Goal: Transaction & Acquisition: Purchase product/service

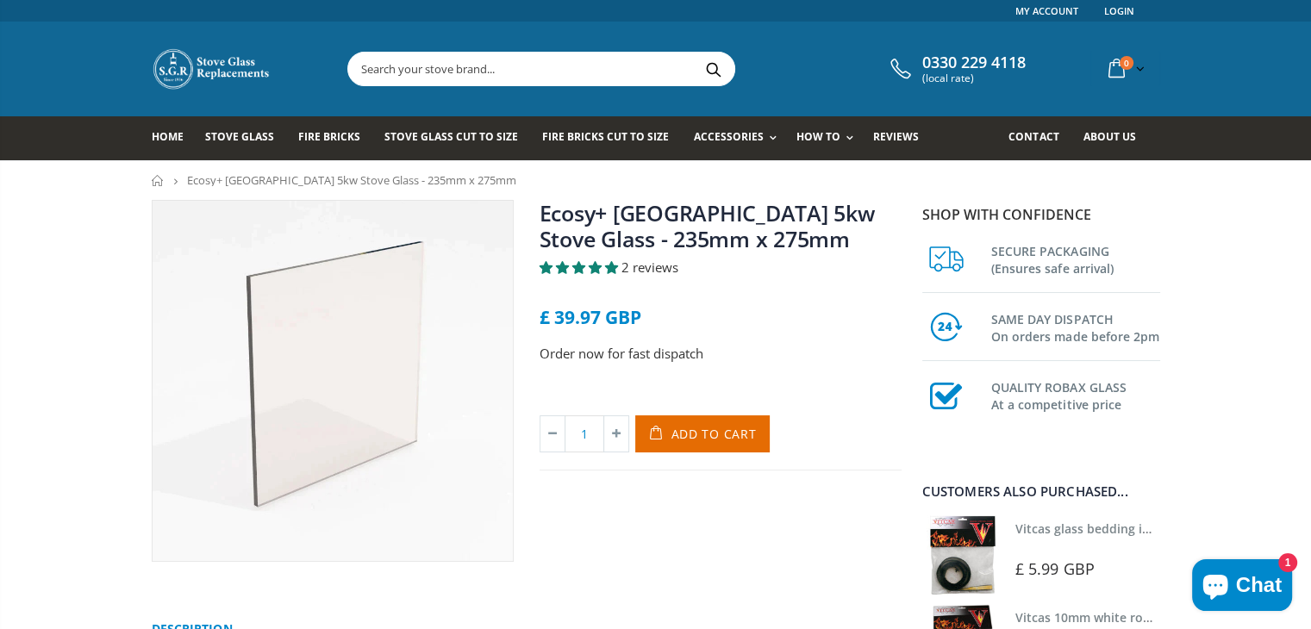
click at [575, 501] on div "Ecosy+ Ottawa 5kw Stove Glass - 235mm x 275mm 2 reviews £ 39.97 GBP Order now f…" at bounding box center [721, 381] width 388 height 362
click at [546, 509] on div "Ecosy+ Ottawa 5kw Stove Glass - 235mm x 275mm 2 reviews £ 39.97 GBP Order now f…" at bounding box center [721, 381] width 388 height 362
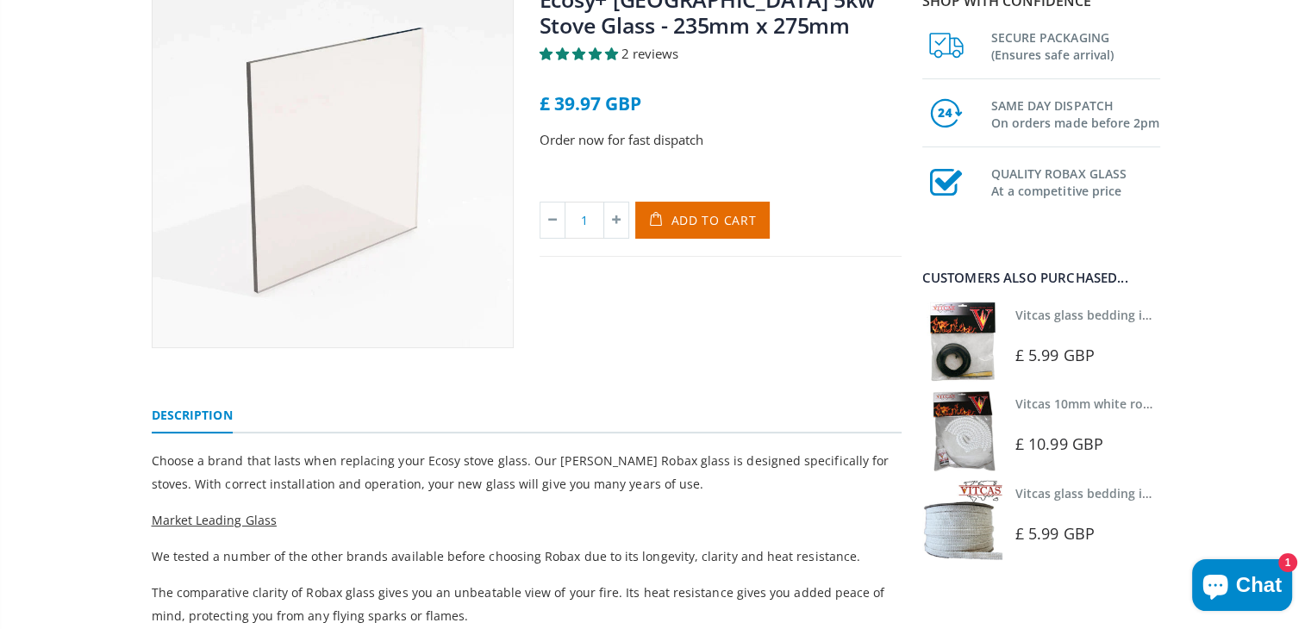
scroll to position [45, 0]
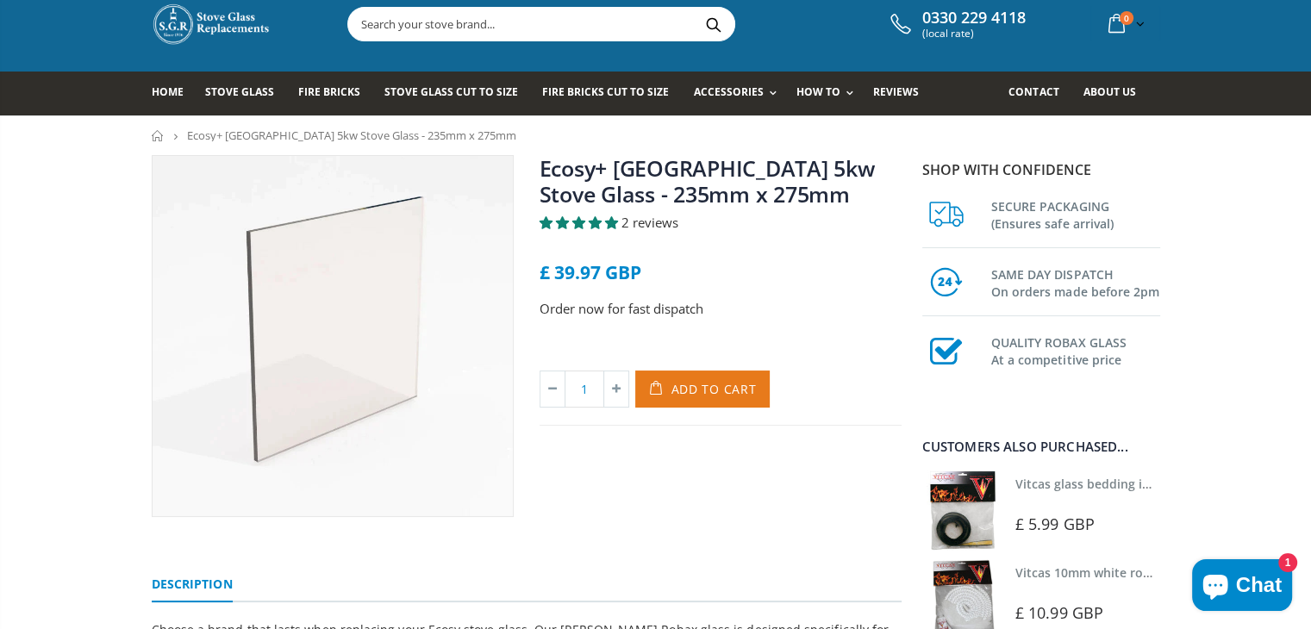
click at [703, 390] on span "Add to Cart" at bounding box center [713, 389] width 85 height 16
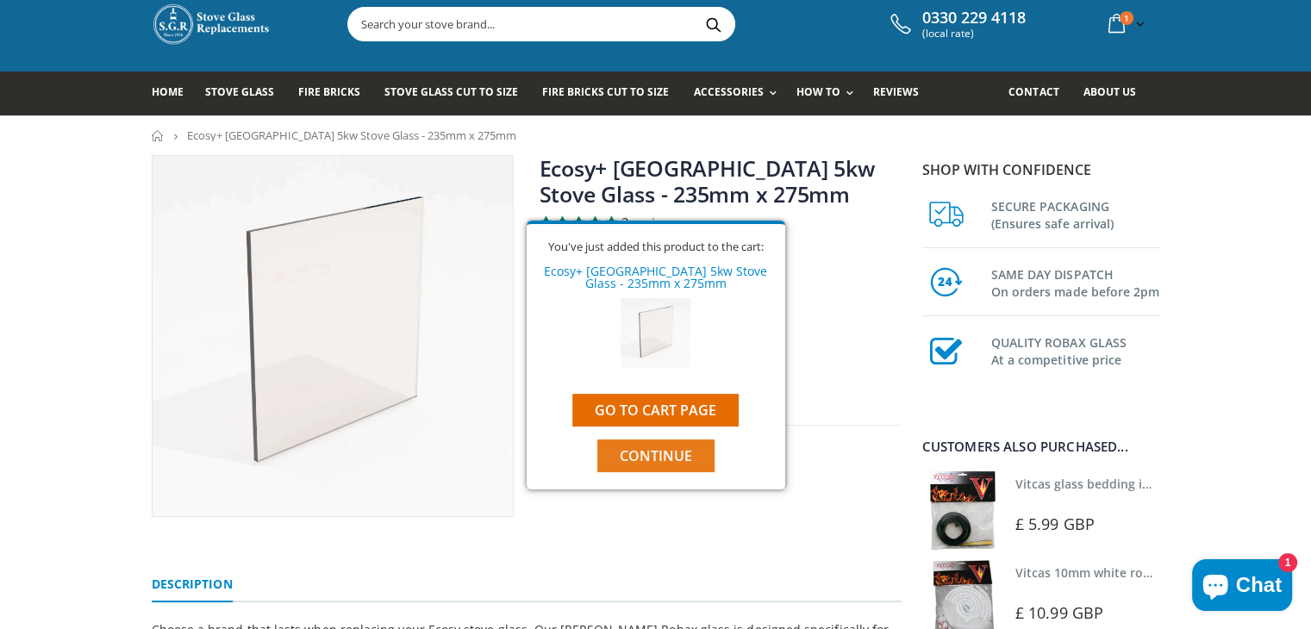
click at [660, 457] on span "Continue" at bounding box center [656, 456] width 72 height 19
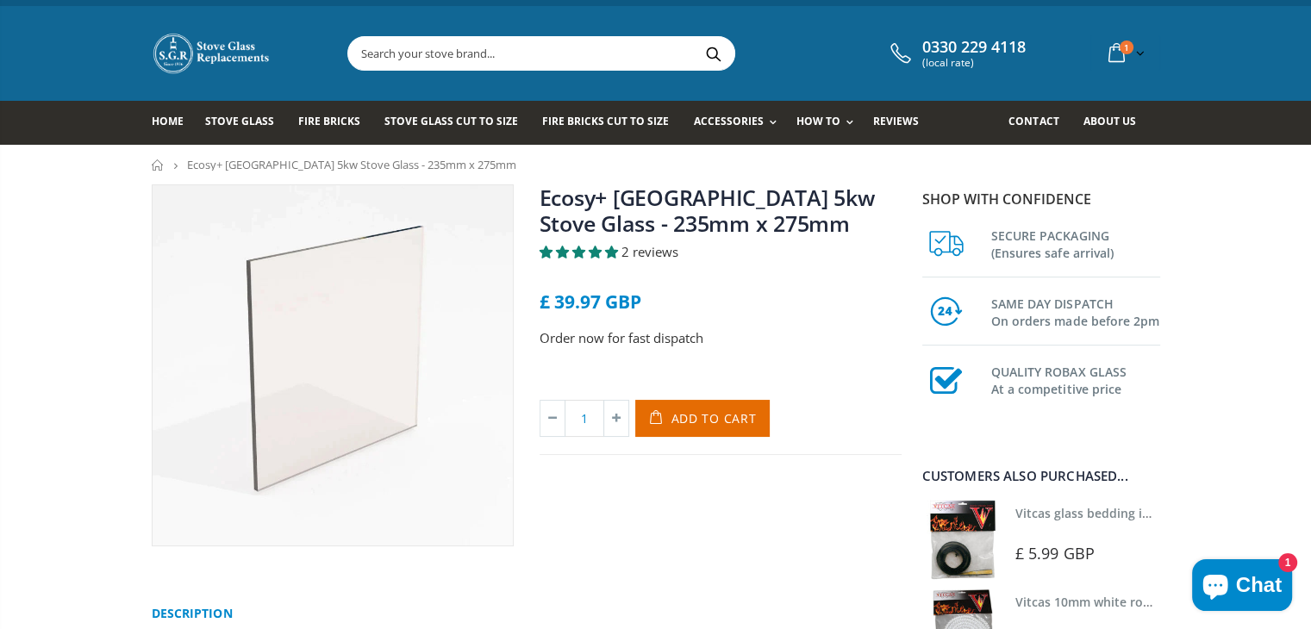
scroll to position [0, 0]
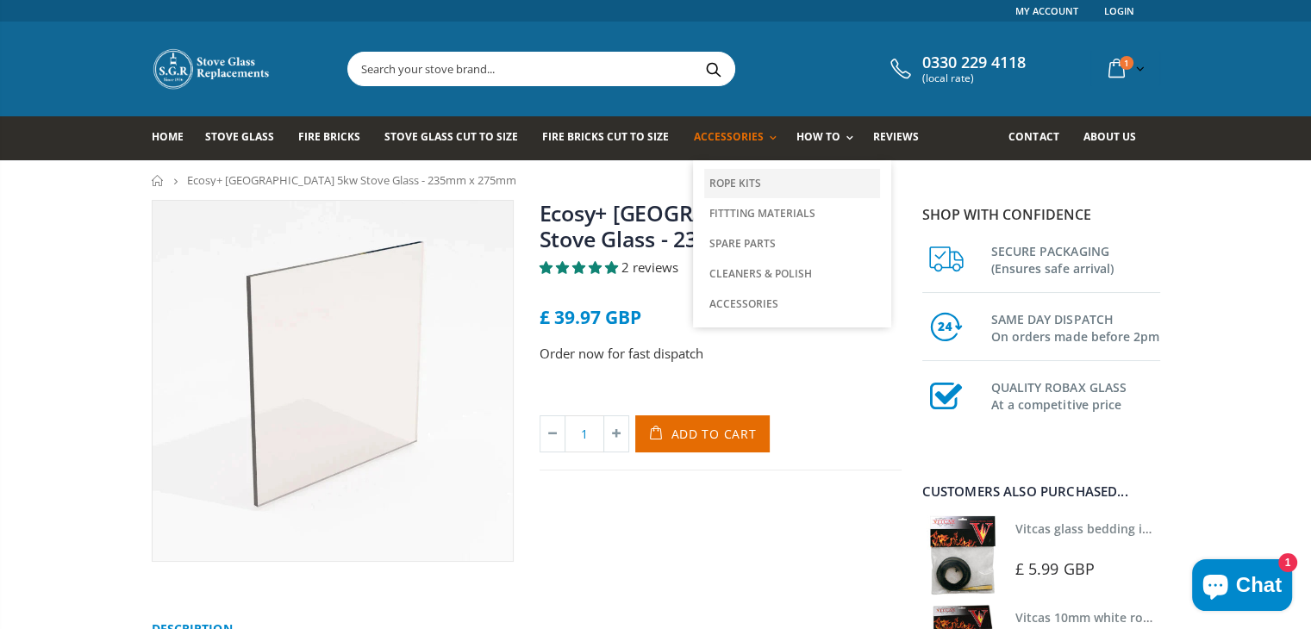
click at [726, 180] on link "Rope Kits" at bounding box center [792, 183] width 176 height 29
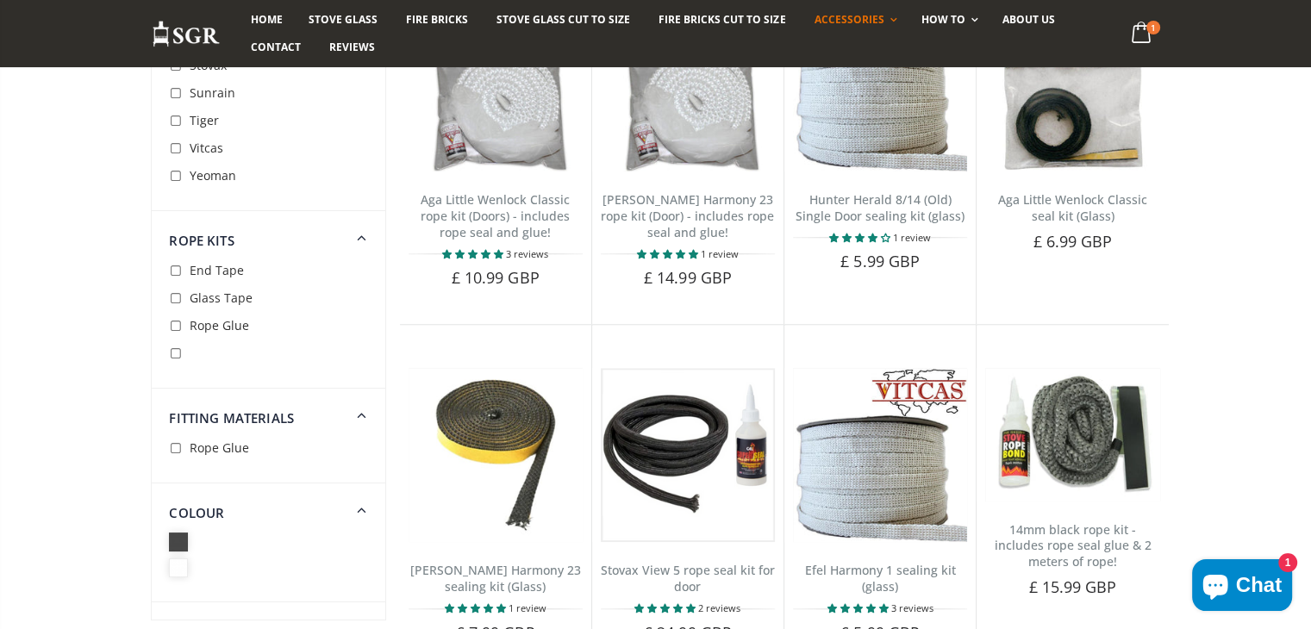
scroll to position [1372, 0]
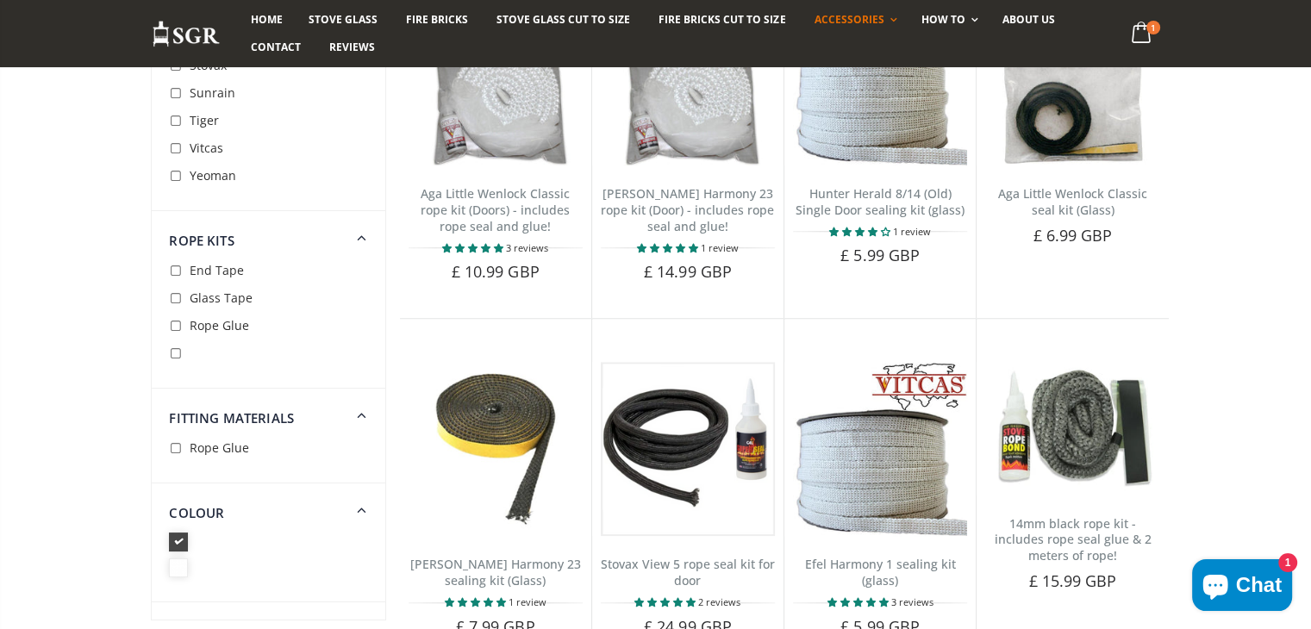
click at [177, 540] on icon at bounding box center [178, 542] width 19 height 19
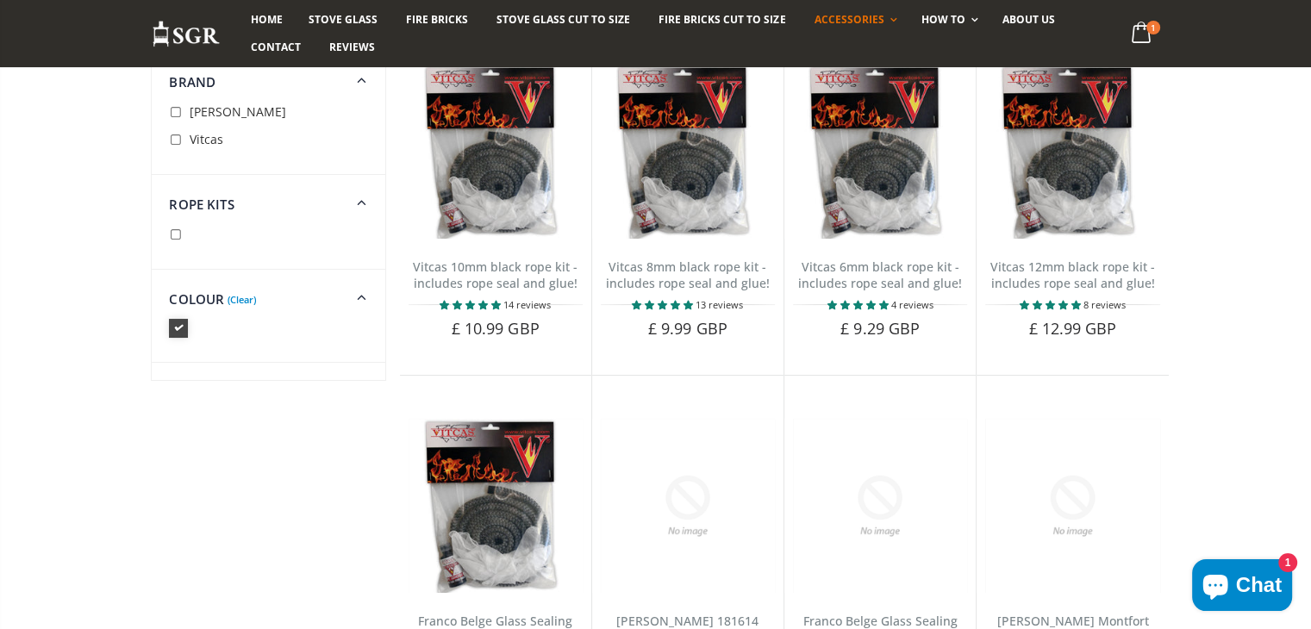
scroll to position [200, 0]
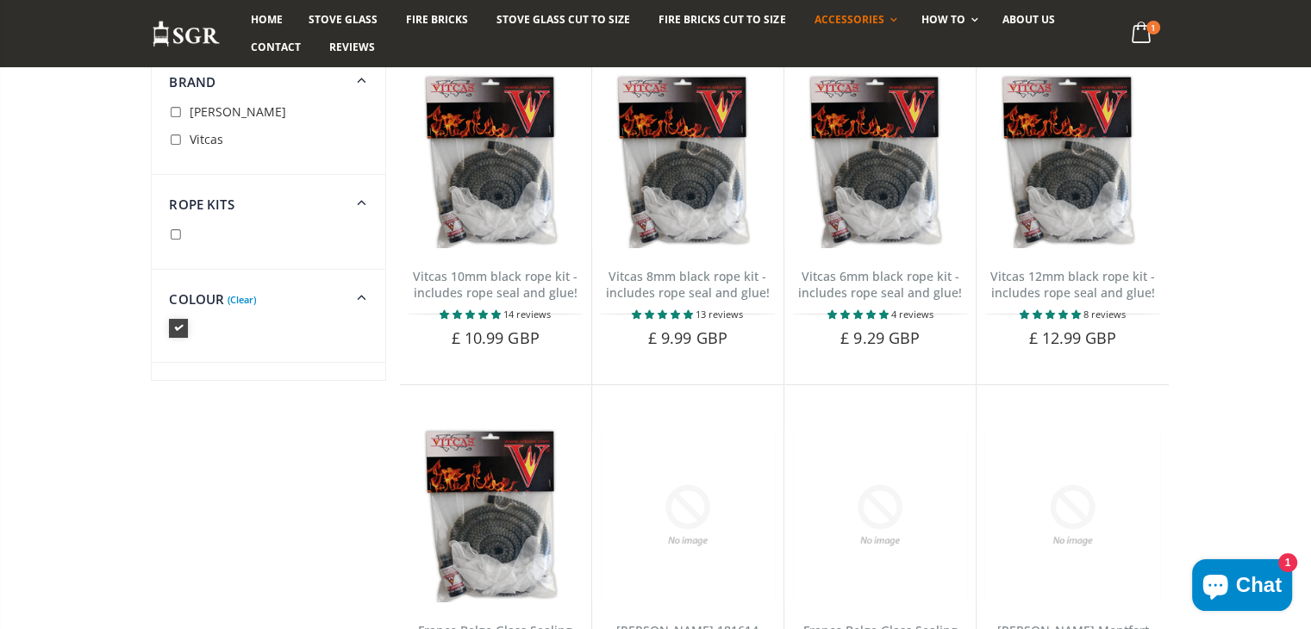
click at [172, 233] on input "checkbox" at bounding box center [177, 235] width 17 height 17
checkbox input "true"
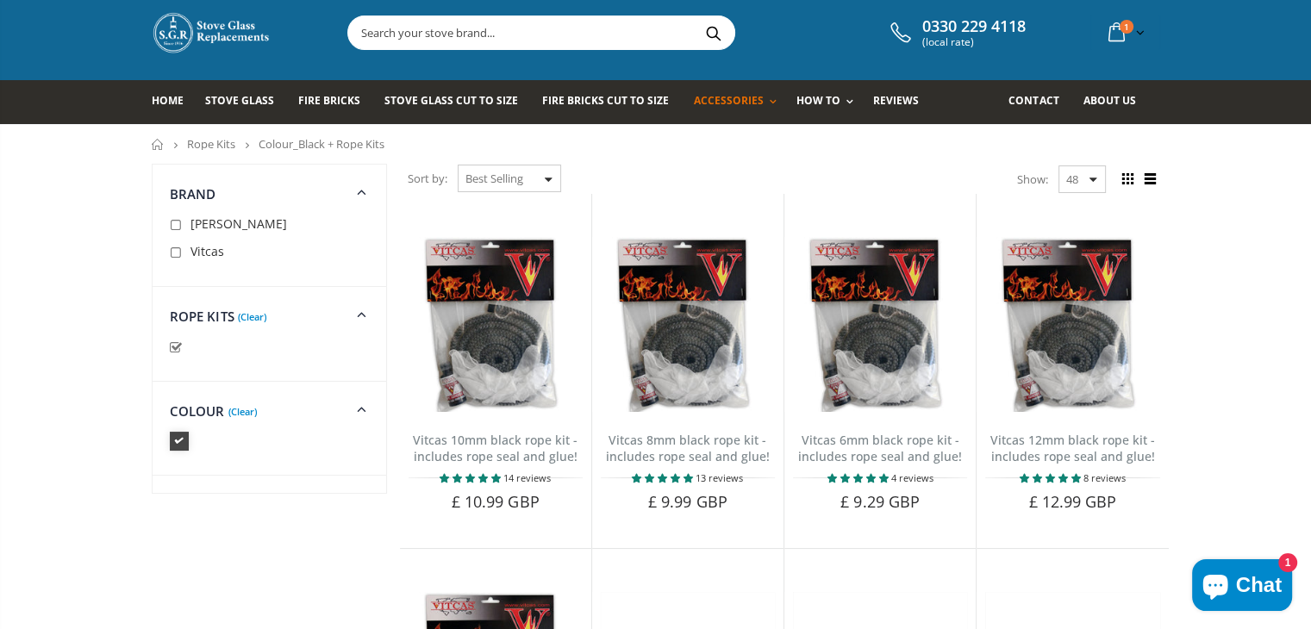
scroll to position [28, 0]
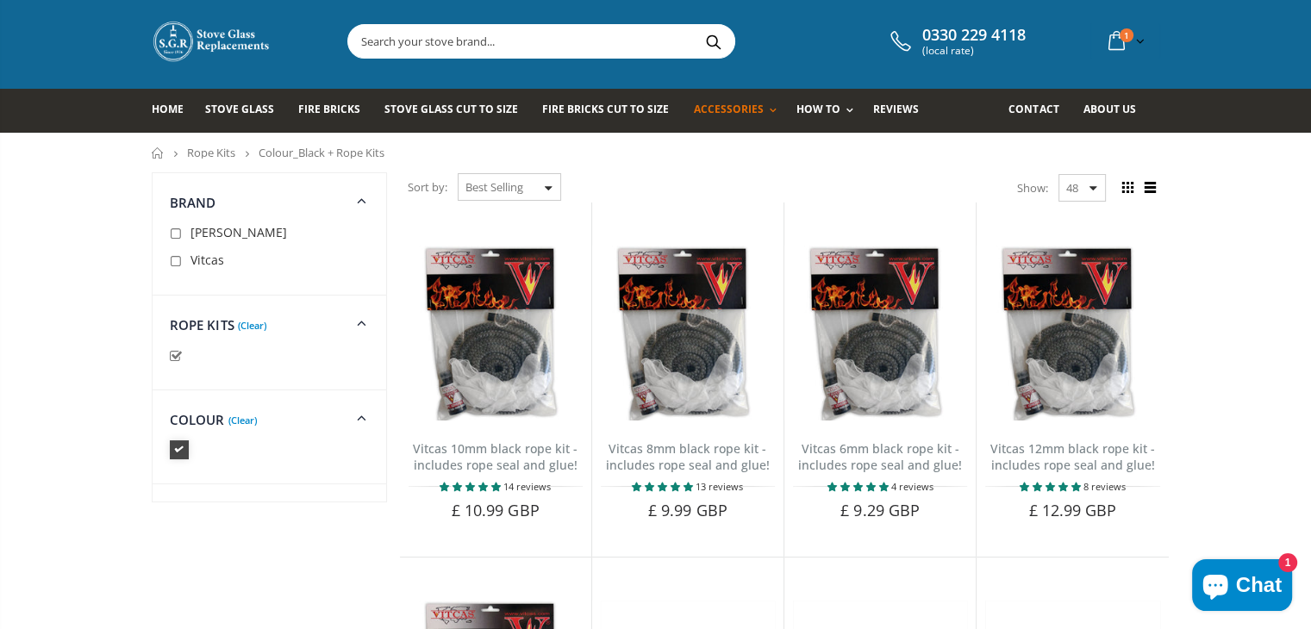
click at [175, 449] on icon at bounding box center [179, 449] width 19 height 19
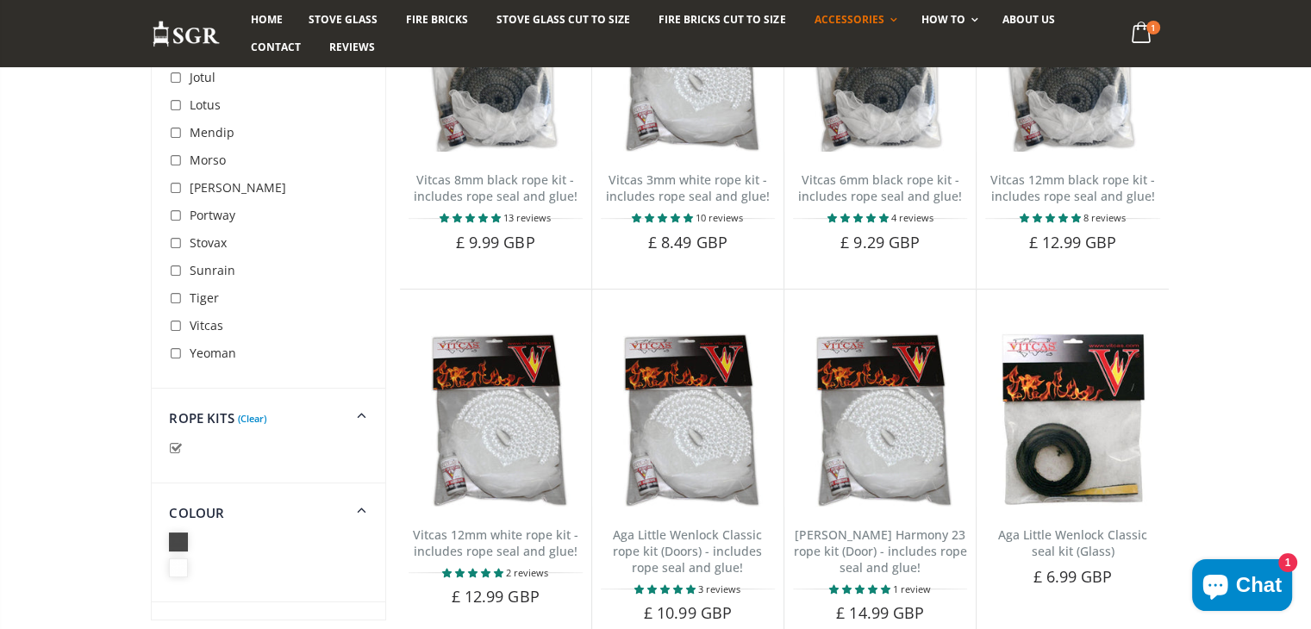
scroll to position [690, 0]
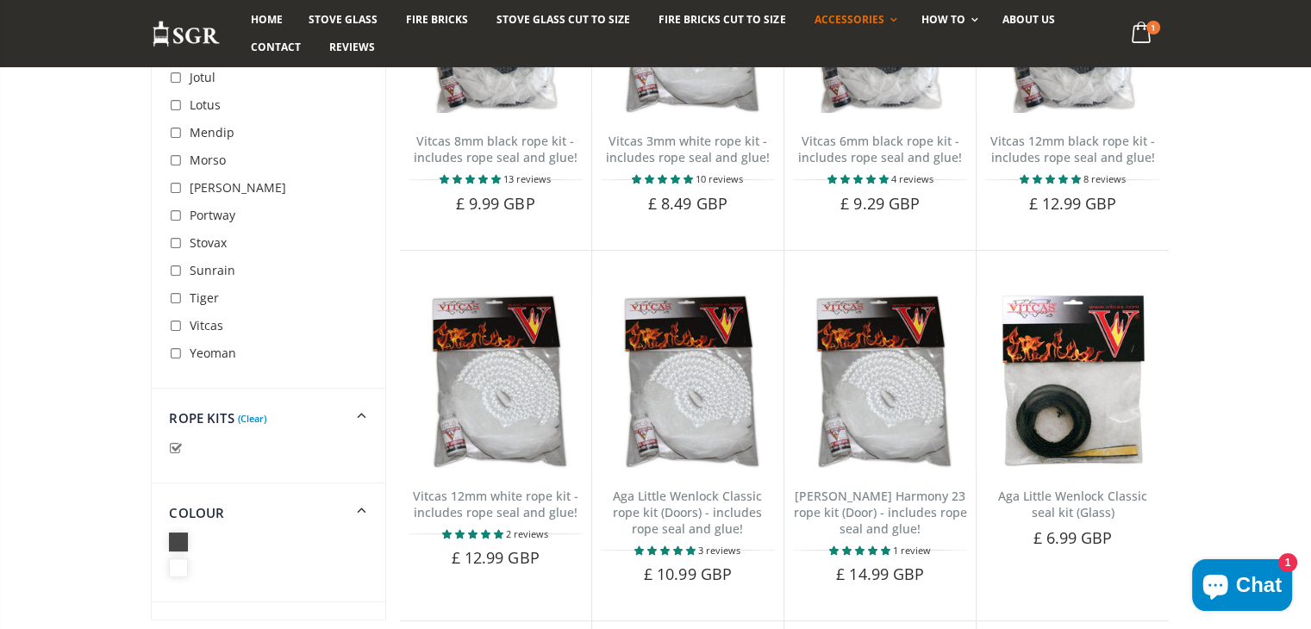
click at [174, 449] on input "checkbox" at bounding box center [177, 448] width 17 height 17
checkbox input "false"
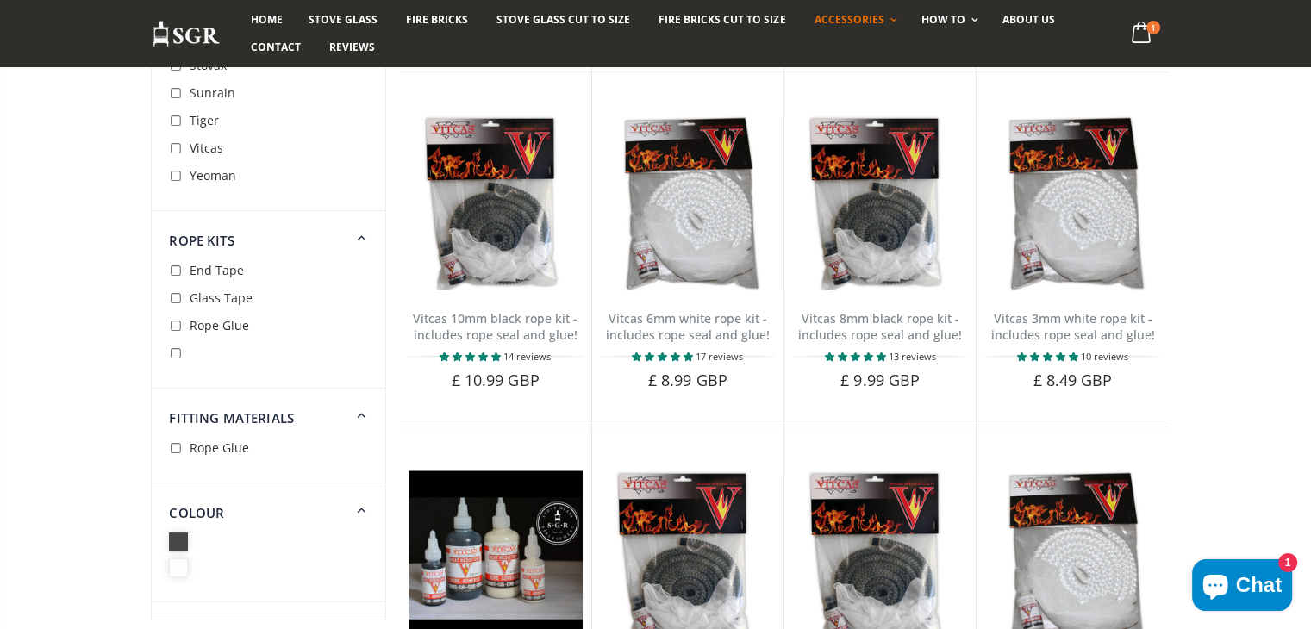
scroll to position [517, 0]
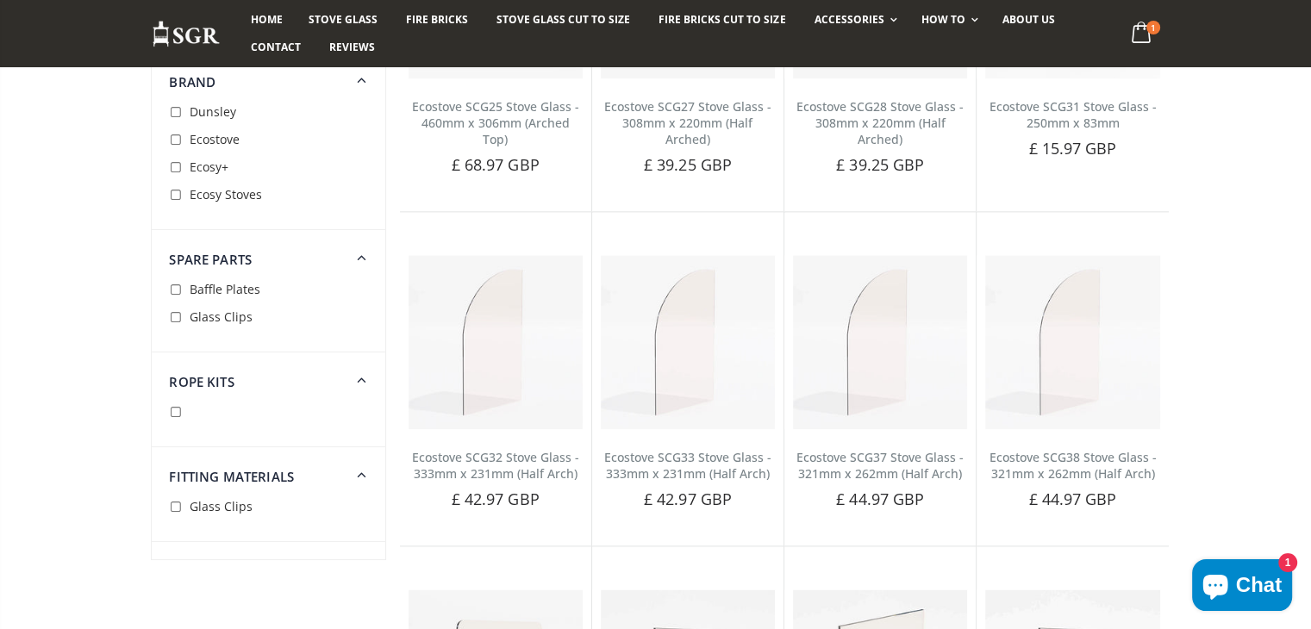
scroll to position [2155, 0]
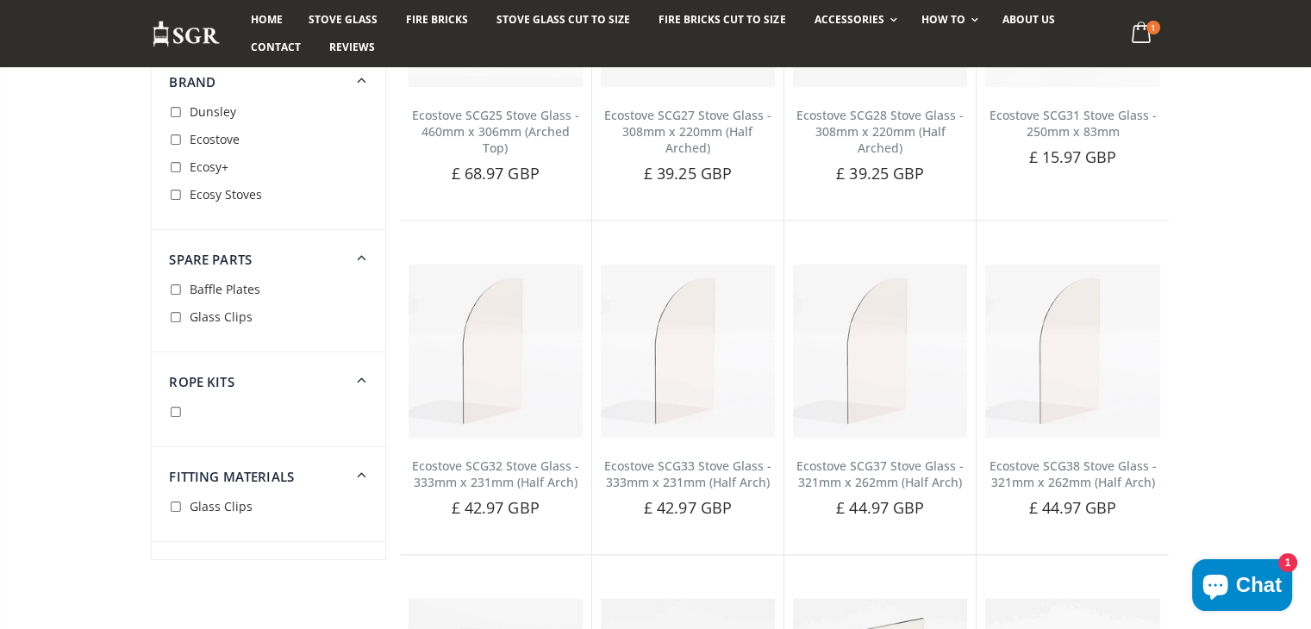
click at [172, 196] on input "checkbox" at bounding box center [177, 195] width 17 height 17
checkbox input "true"
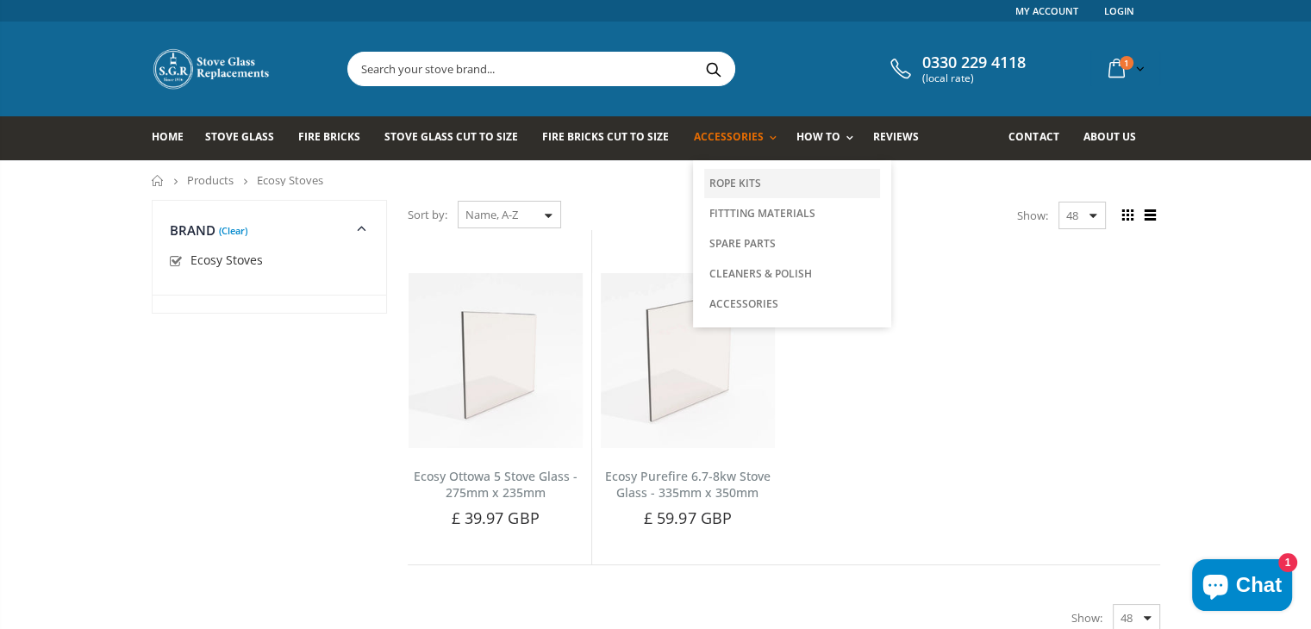
click at [717, 182] on link "Rope Kits" at bounding box center [792, 183] width 176 height 29
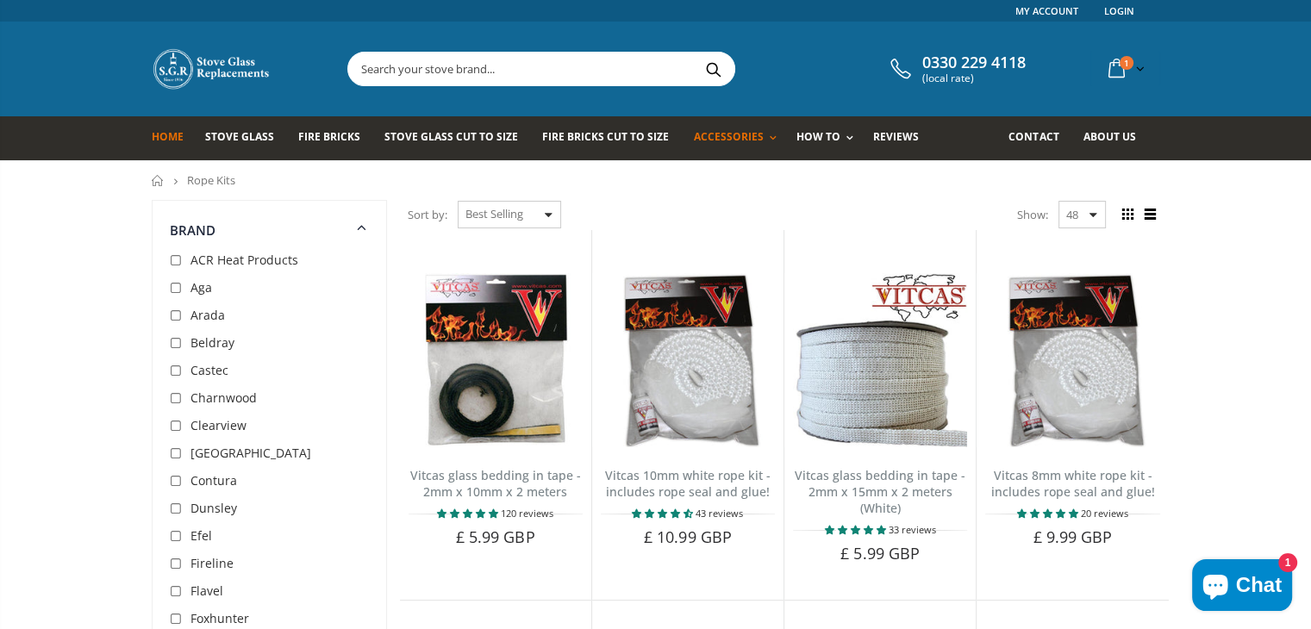
click at [170, 136] on span "Home" at bounding box center [168, 136] width 32 height 15
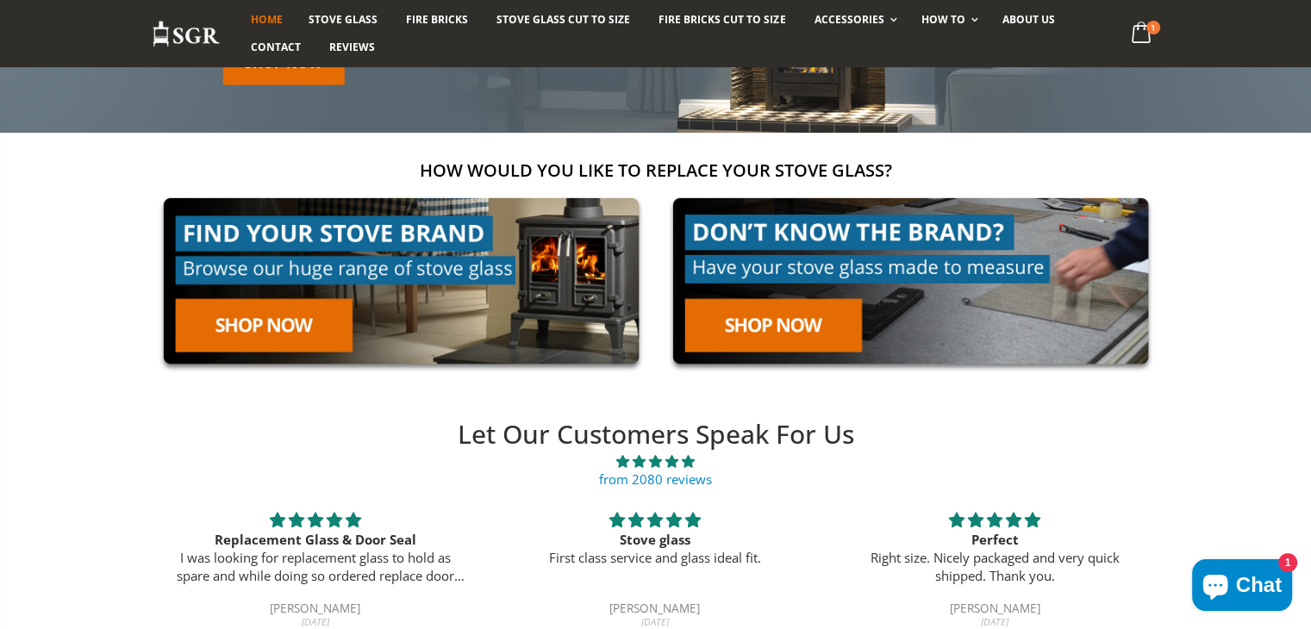
scroll to position [259, 0]
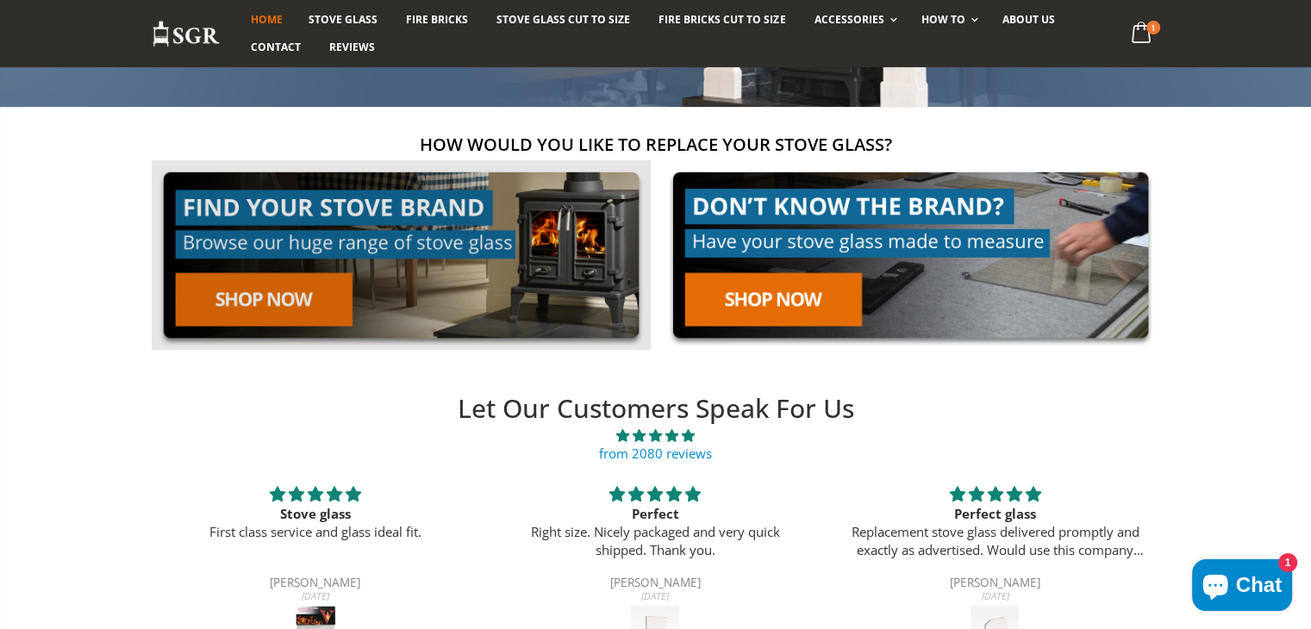
click at [277, 294] on link at bounding box center [401, 255] width 499 height 190
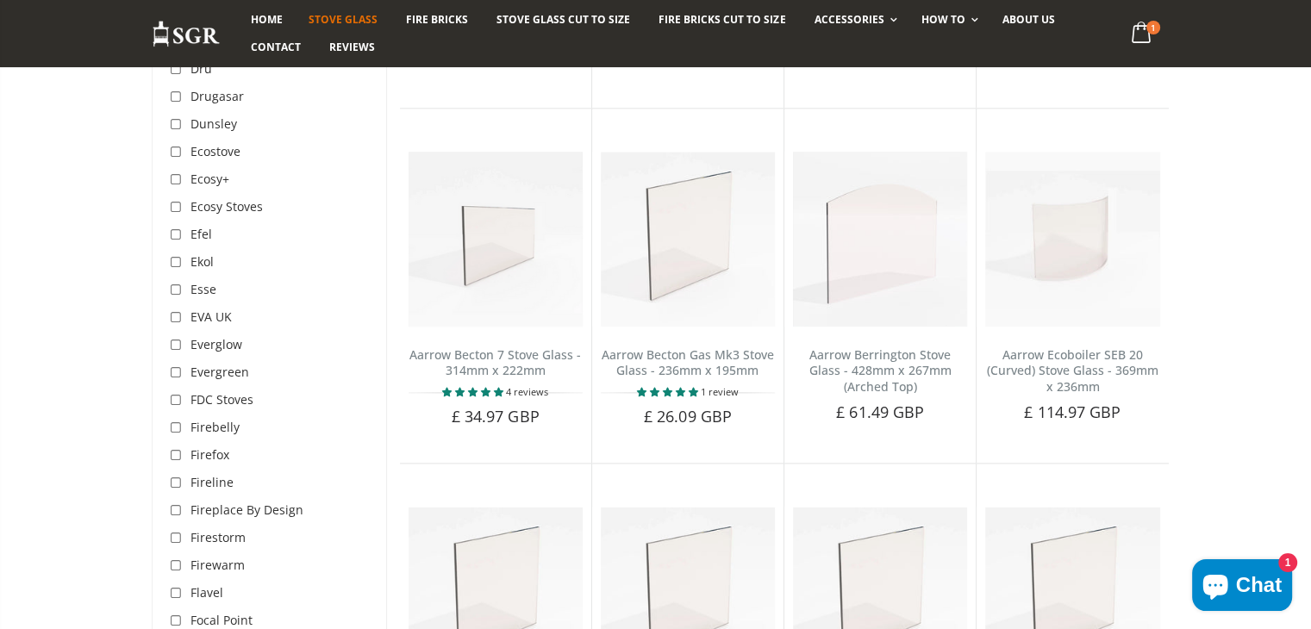
scroll to position [2069, 0]
click at [176, 197] on input "checkbox" at bounding box center [178, 205] width 17 height 17
checkbox input "true"
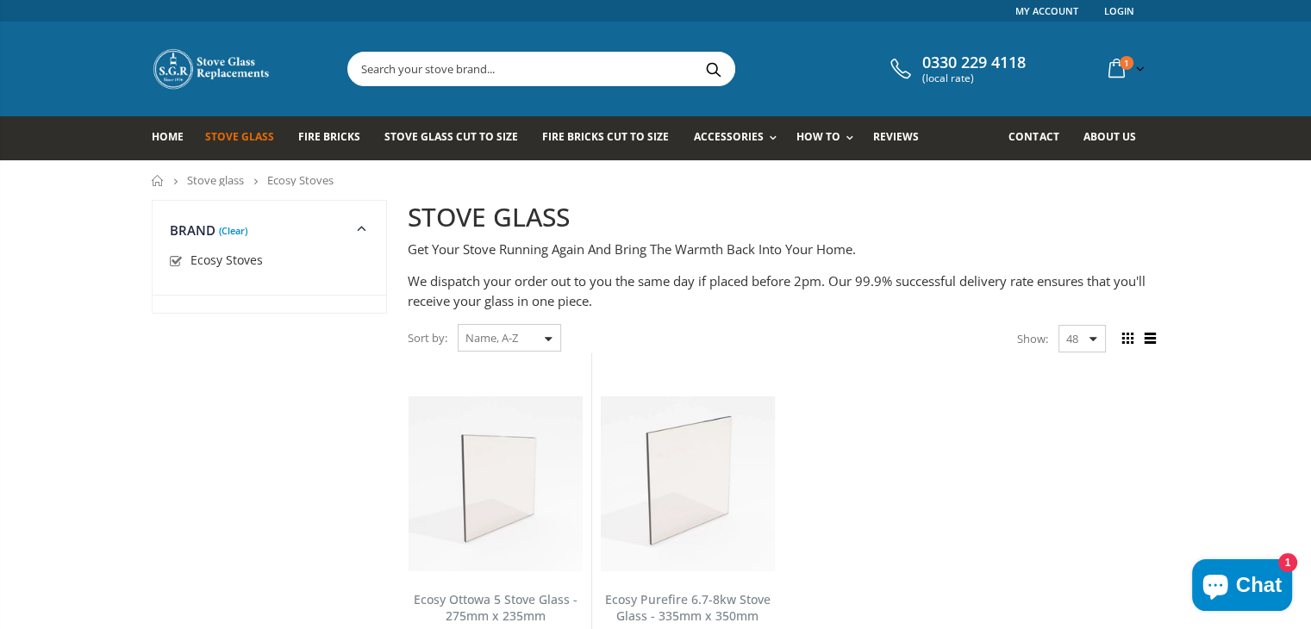
scroll to position [172, 0]
